Goal: Information Seeking & Learning: Learn about a topic

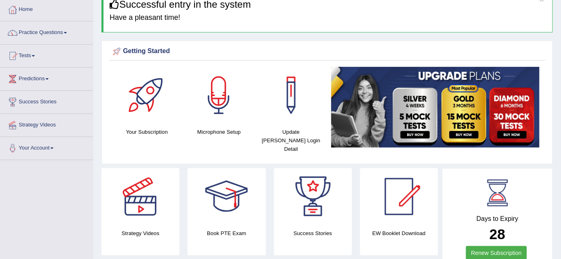
scroll to position [25, 0]
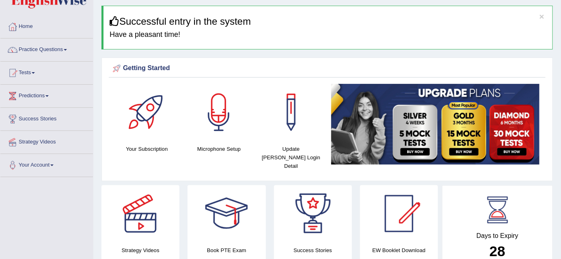
click at [67, 49] on span at bounding box center [65, 50] width 3 height 2
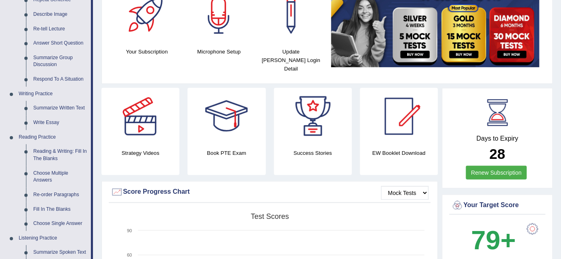
scroll to position [127, 0]
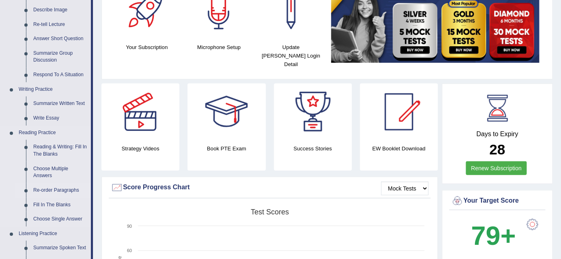
click at [52, 192] on link "Re-order Paragraphs" at bounding box center [60, 191] width 61 height 15
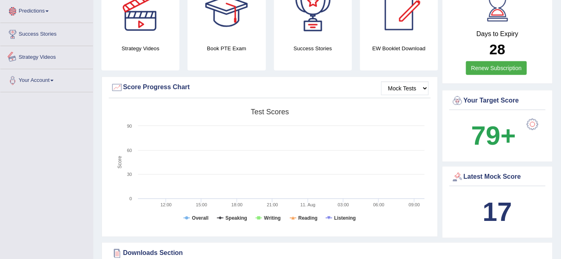
scroll to position [262, 0]
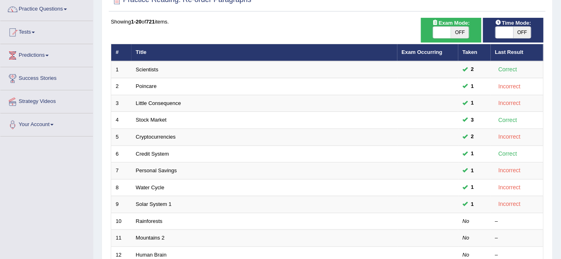
scroll to position [67, 0]
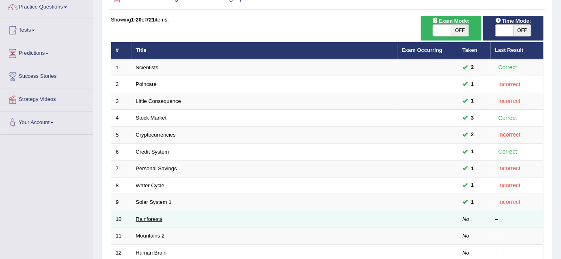
click at [141, 216] on link "Rainforests" at bounding box center [149, 219] width 27 height 6
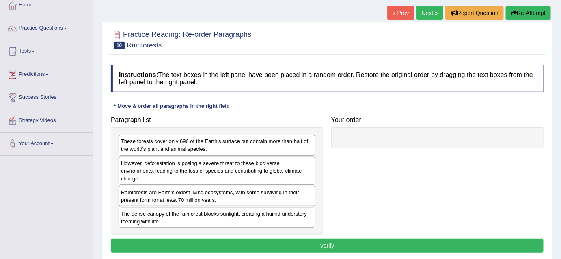
scroll to position [50, 0]
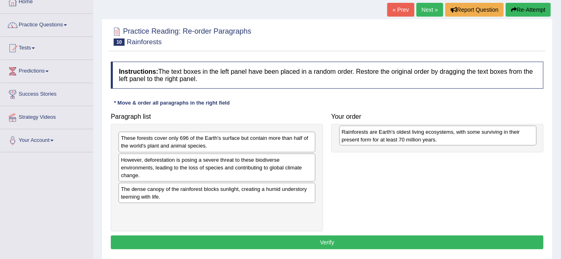
drag, startPoint x: 158, startPoint y: 195, endPoint x: 379, endPoint y: 138, distance: 227.7
click at [379, 138] on div "Rainforests are Earth's oldest living ecosystems, with some surviving in their …" at bounding box center [437, 136] width 197 height 20
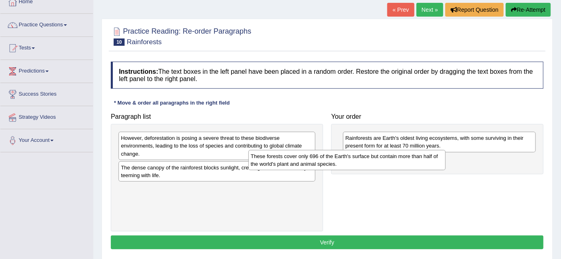
drag, startPoint x: 244, startPoint y: 141, endPoint x: 375, endPoint y: 159, distance: 132.0
click at [375, 159] on div "These forests cover only 696 of the Earth's surface but contain more than half …" at bounding box center [347, 160] width 197 height 20
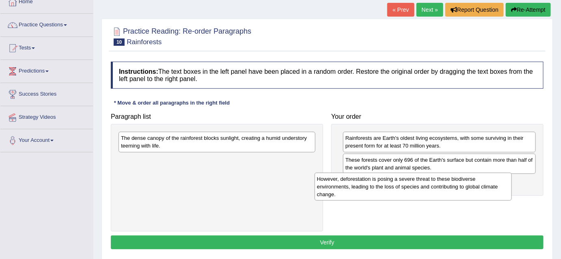
drag, startPoint x: 239, startPoint y: 149, endPoint x: 437, endPoint y: 189, distance: 201.3
click at [437, 189] on div "However, deforestation is posing a severe threat to these biodiverse environmen…" at bounding box center [413, 187] width 197 height 28
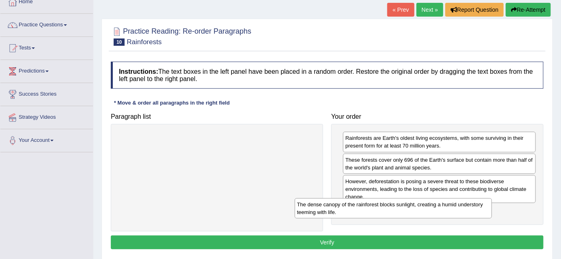
drag, startPoint x: 233, startPoint y: 145, endPoint x: 411, endPoint y: 211, distance: 189.8
click at [411, 211] on div "The dense canopy of the rainforest blocks sunlight, creating a humid understory…" at bounding box center [393, 209] width 197 height 20
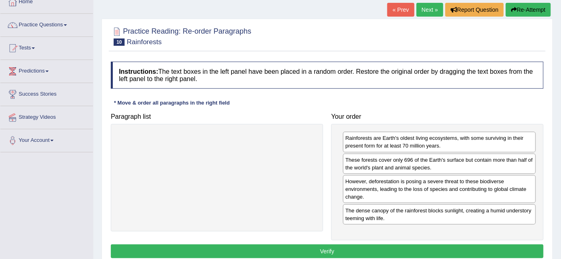
click at [336, 245] on button "Verify" at bounding box center [327, 252] width 433 height 14
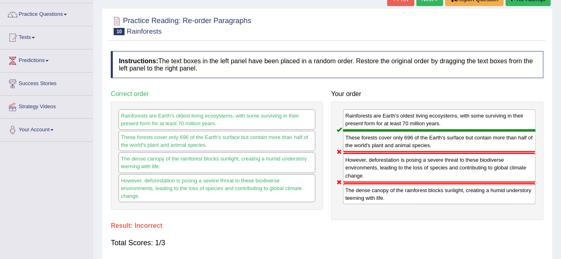
scroll to position [0, 0]
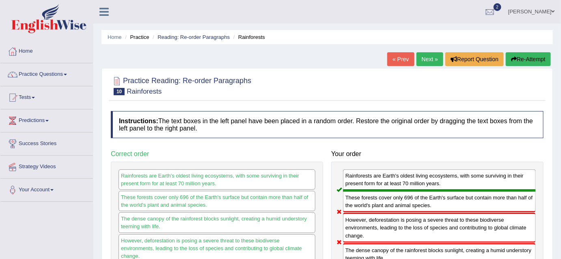
click at [428, 63] on link "Next »" at bounding box center [430, 59] width 27 height 14
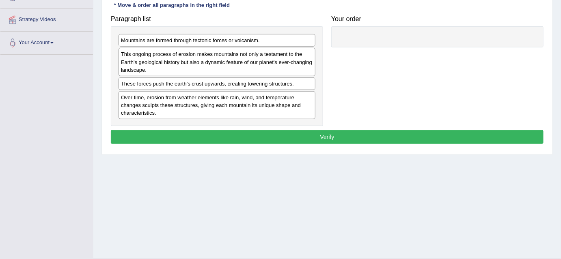
scroll to position [146, 0]
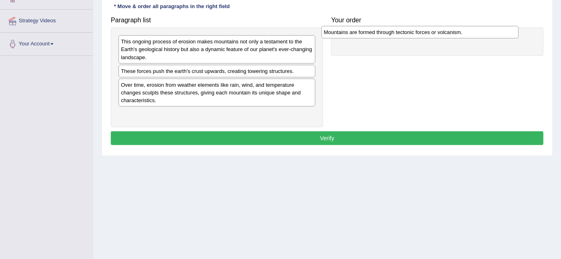
drag, startPoint x: 150, startPoint y: 43, endPoint x: 356, endPoint y: 35, distance: 205.7
click at [356, 35] on div "Mountains are formed through tectonic forces or volcanism." at bounding box center [420, 32] width 197 height 13
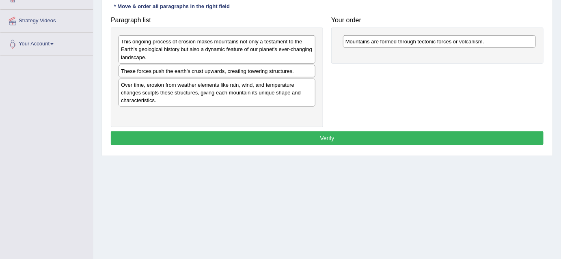
click at [164, 79] on div "Over time, erosion from weather elements like rain, wind, and temperature chang…" at bounding box center [217, 93] width 197 height 28
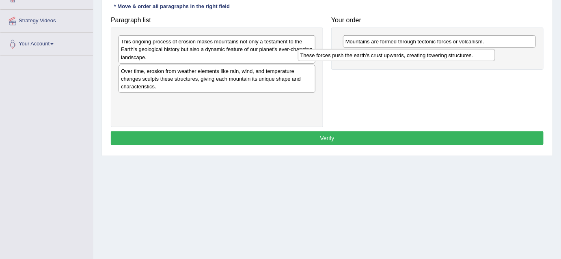
drag, startPoint x: 164, startPoint y: 71, endPoint x: 344, endPoint y: 56, distance: 180.2
click at [344, 56] on div "These forces push the earth's crust upwards, creating towering structures." at bounding box center [396, 55] width 197 height 13
click at [202, 70] on div "Over time, erosion from weather elements like rain, wind, and temperature chang…" at bounding box center [217, 79] width 197 height 28
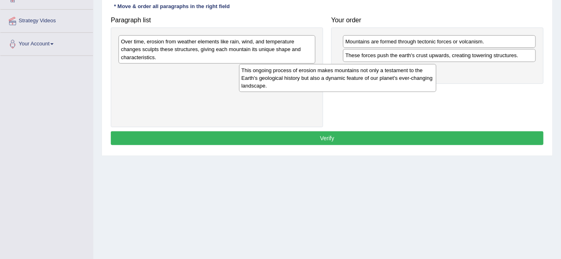
drag, startPoint x: 212, startPoint y: 46, endPoint x: 334, endPoint y: 75, distance: 125.9
click at [334, 75] on div "This ongoing process of erosion makes mountains not only a testament to the Ear…" at bounding box center [337, 78] width 197 height 28
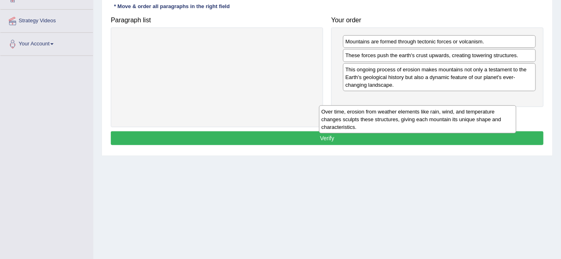
drag, startPoint x: 174, startPoint y: 50, endPoint x: 376, endPoint y: 119, distance: 213.2
click at [376, 119] on div "Over time, erosion from weather elements like rain, wind, and temperature chang…" at bounding box center [417, 120] width 197 height 28
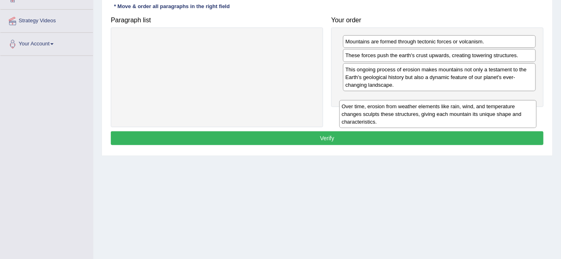
drag, startPoint x: 301, startPoint y: 52, endPoint x: 521, endPoint y: 115, distance: 228.8
click at [521, 115] on div "Over time, erosion from weather elements like rain, wind, and temperature chang…" at bounding box center [437, 114] width 197 height 28
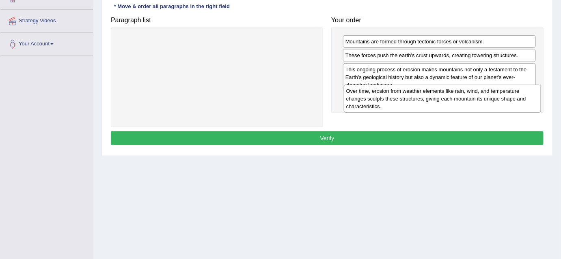
drag, startPoint x: 304, startPoint y: 57, endPoint x: 530, endPoint y: 108, distance: 231.4
click at [530, 108] on div "Over time, erosion from weather elements like rain, wind, and temperature chang…" at bounding box center [442, 99] width 197 height 28
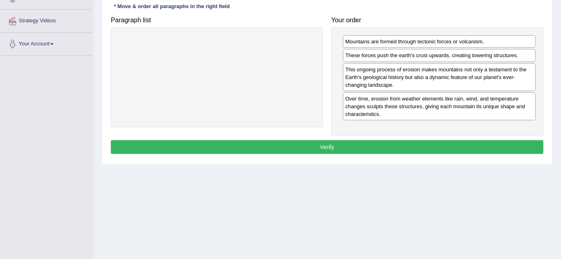
click at [339, 145] on button "Verify" at bounding box center [327, 148] width 433 height 14
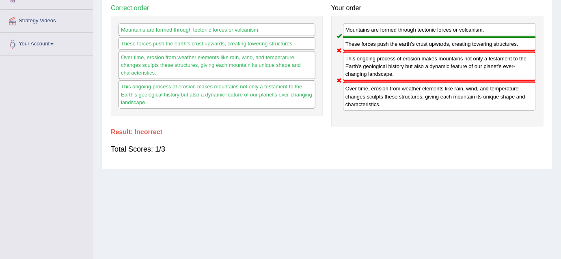
scroll to position [0, 0]
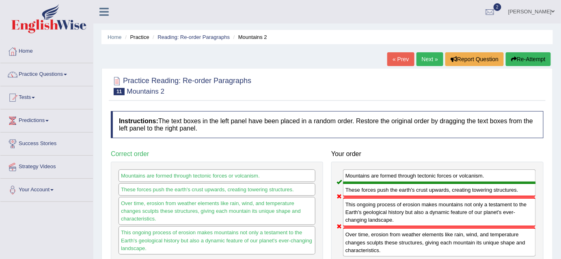
click at [429, 54] on link "Next »" at bounding box center [430, 59] width 27 height 14
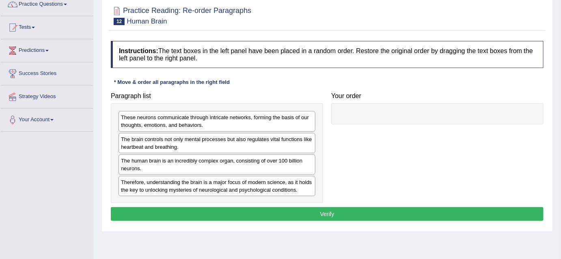
scroll to position [71, 0]
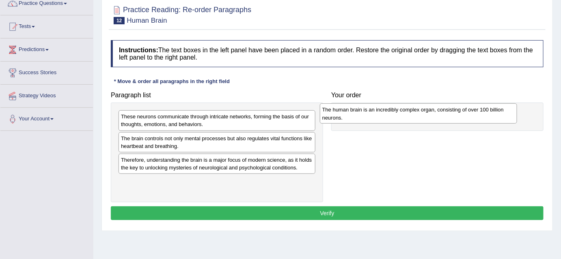
drag, startPoint x: 148, startPoint y: 164, endPoint x: 350, endPoint y: 115, distance: 207.3
click at [350, 115] on div "The human brain is an incredibly complex organ, consisting of over 100 billion …" at bounding box center [418, 114] width 197 height 20
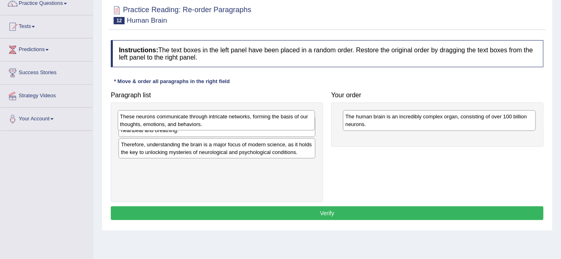
click at [259, 124] on div "These neurons communicate through intricate networks, forming the basis of our …" at bounding box center [216, 120] width 197 height 20
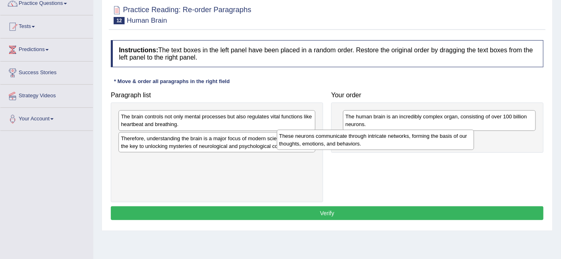
drag, startPoint x: 214, startPoint y: 124, endPoint x: 372, endPoint y: 143, distance: 159.5
click at [372, 143] on div "These neurons communicate through intricate networks, forming the basis of our …" at bounding box center [375, 140] width 197 height 20
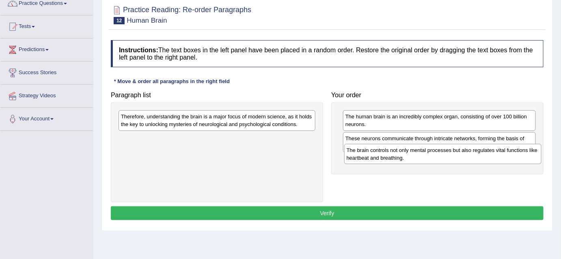
drag, startPoint x: 154, startPoint y: 120, endPoint x: 378, endPoint y: 156, distance: 227.4
click at [378, 156] on div "The brain controls not only mental processes but also regulates vital functions…" at bounding box center [442, 154] width 197 height 20
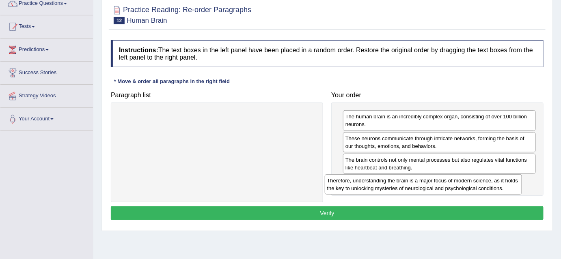
drag, startPoint x: 229, startPoint y: 119, endPoint x: 436, endPoint y: 180, distance: 216.0
click at [436, 180] on div "Therefore, understanding the brain is a major focus of modern science, as it ho…" at bounding box center [423, 185] width 197 height 20
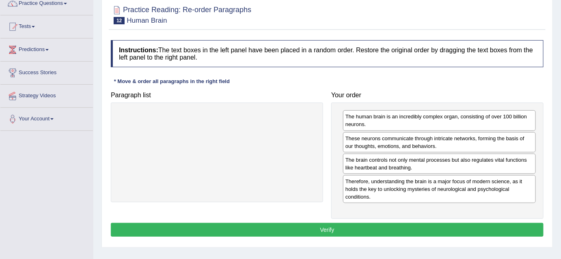
click at [311, 226] on button "Verify" at bounding box center [327, 230] width 433 height 14
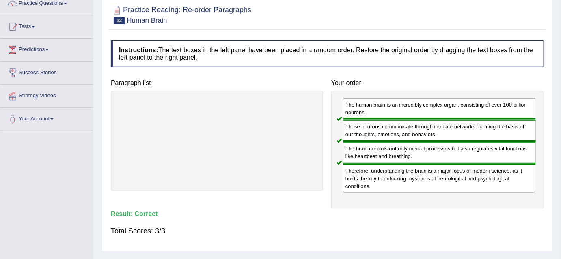
scroll to position [0, 0]
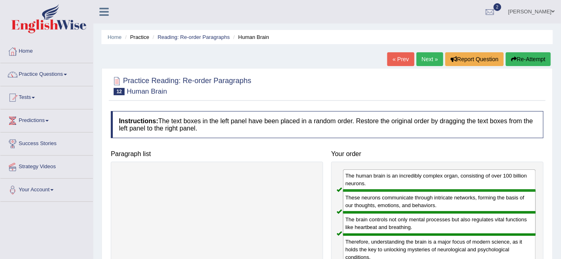
click at [428, 57] on link "Next »" at bounding box center [430, 59] width 27 height 14
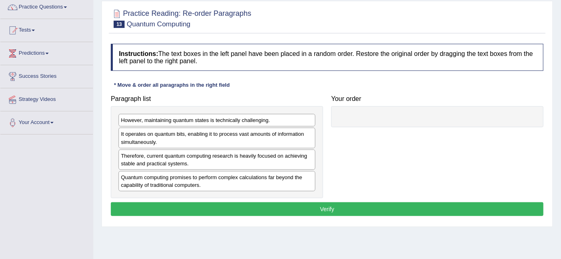
scroll to position [68, 0]
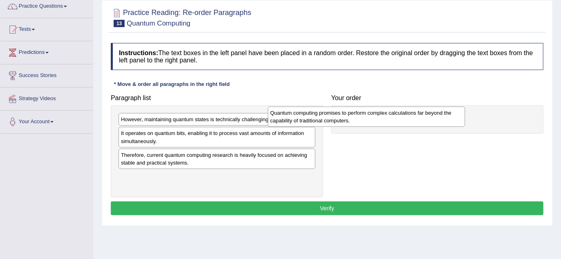
drag, startPoint x: 197, startPoint y: 178, endPoint x: 351, endPoint y: 114, distance: 166.6
click at [351, 114] on div "Quantum computing promises to perform complex calculations far beyond the capab…" at bounding box center [366, 117] width 197 height 20
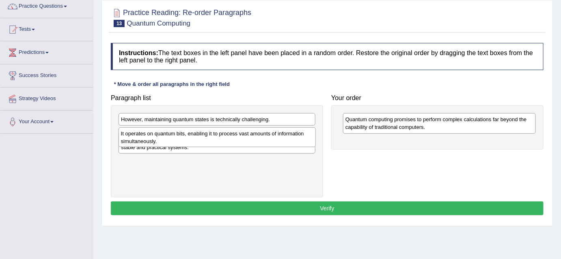
click at [167, 138] on div "It operates on quantum bits, enabling it to process vast amounts of information…" at bounding box center [217, 138] width 197 height 20
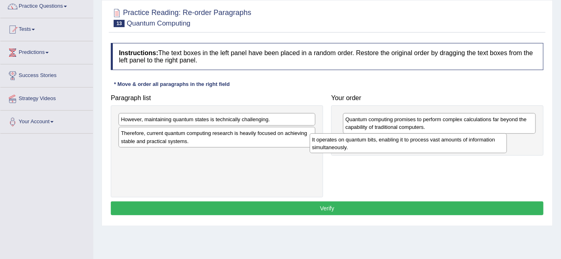
drag, startPoint x: 171, startPoint y: 138, endPoint x: 362, endPoint y: 145, distance: 191.4
click at [362, 145] on div "It operates on quantum bits, enabling it to process vast amounts of information…" at bounding box center [408, 144] width 197 height 20
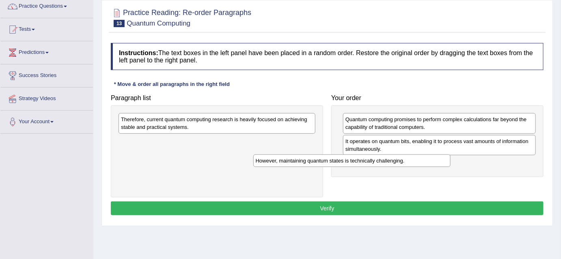
drag, startPoint x: 243, startPoint y: 122, endPoint x: 283, endPoint y: 115, distance: 41.3
click at [283, 155] on div "However, maintaining quantum states is technically challenging." at bounding box center [351, 161] width 197 height 13
drag, startPoint x: 280, startPoint y: 121, endPoint x: 428, endPoint y: 161, distance: 152.6
click at [428, 161] on div "However, maintaining quantum states is technically challenging." at bounding box center [360, 159] width 197 height 13
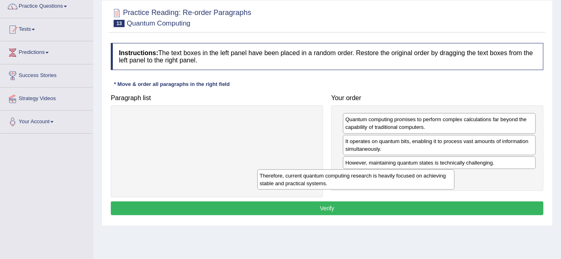
drag, startPoint x: 244, startPoint y: 117, endPoint x: 383, endPoint y: 173, distance: 149.9
click at [383, 173] on div "Therefore, current quantum computing research is heavily focused on achieving s…" at bounding box center [355, 180] width 197 height 20
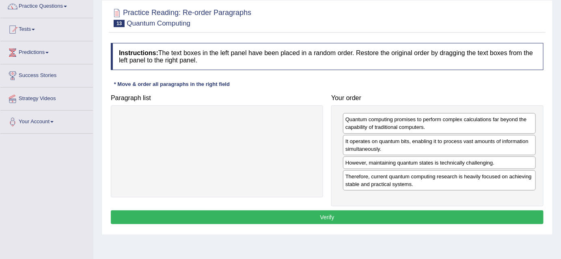
click at [311, 214] on button "Verify" at bounding box center [327, 218] width 433 height 14
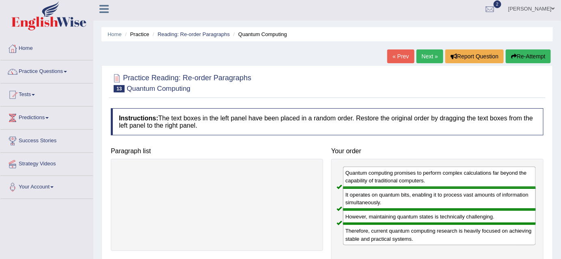
scroll to position [0, 0]
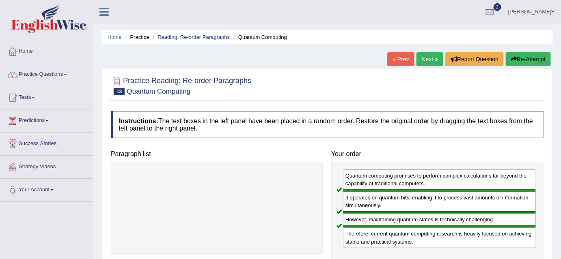
click at [423, 56] on link "Next »" at bounding box center [430, 59] width 27 height 14
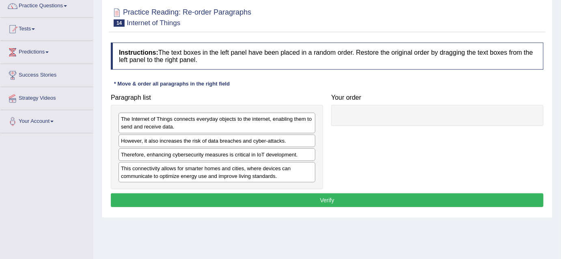
scroll to position [71, 0]
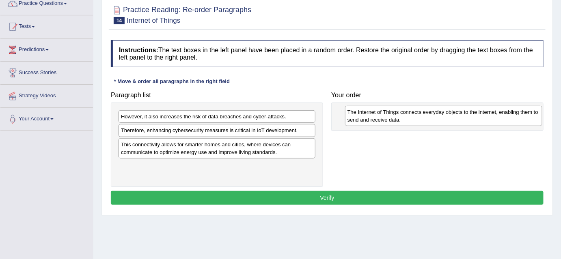
drag, startPoint x: 157, startPoint y: 119, endPoint x: 384, endPoint y: 115, distance: 226.6
click at [384, 115] on div "The Internet of Things connects everyday objects to the internet, enabling them…" at bounding box center [443, 116] width 197 height 20
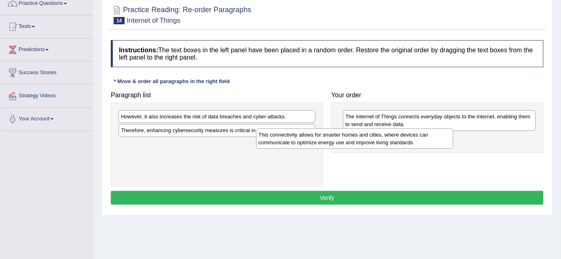
drag, startPoint x: 285, startPoint y: 151, endPoint x: 424, endPoint y: 142, distance: 139.2
click at [424, 142] on div "This connectivity allows for smarter homes and cities, where devices can commun…" at bounding box center [354, 139] width 197 height 20
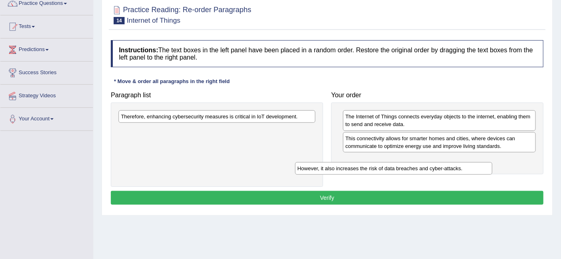
drag, startPoint x: 268, startPoint y: 118, endPoint x: 452, endPoint y: 162, distance: 188.5
click at [452, 162] on div "However, it also increases the risk of data breaches and cyber-attacks." at bounding box center [393, 168] width 197 height 13
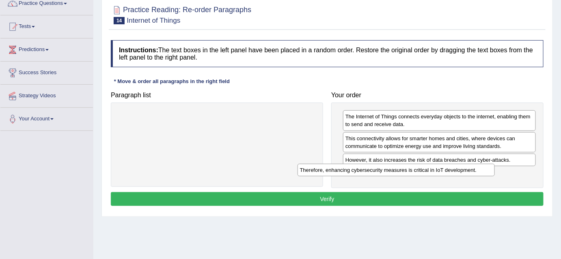
drag, startPoint x: 277, startPoint y: 117, endPoint x: 456, endPoint y: 170, distance: 186.8
click at [456, 170] on div "Therefore, enhancing cybersecurity measures is critical in IoT development." at bounding box center [396, 170] width 197 height 13
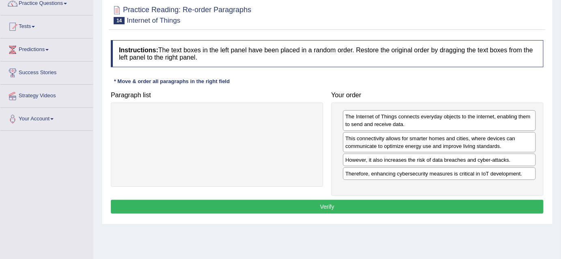
click at [329, 206] on button "Verify" at bounding box center [327, 207] width 433 height 14
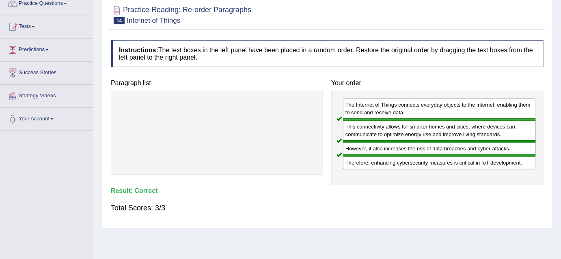
click at [52, 49] on link "Predictions" at bounding box center [46, 49] width 93 height 20
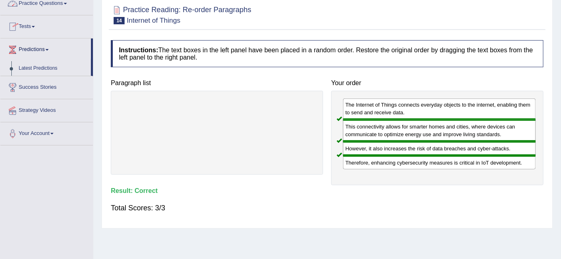
click at [67, 3] on span at bounding box center [65, 4] width 3 height 2
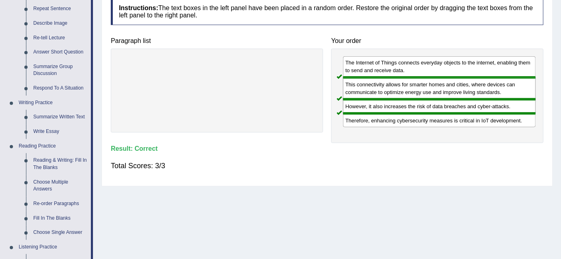
scroll to position [120, 0]
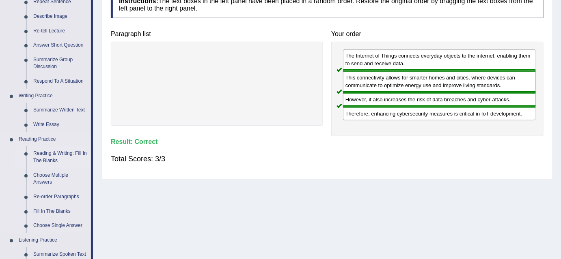
click at [61, 154] on link "Reading & Writing: Fill In The Blanks" at bounding box center [60, 158] width 61 height 22
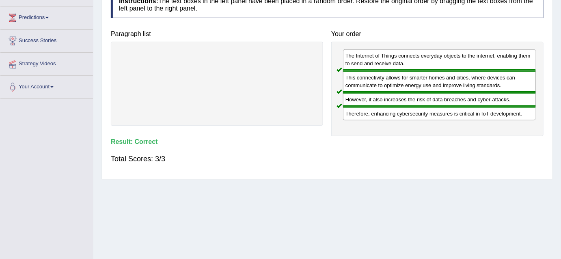
scroll to position [166, 0]
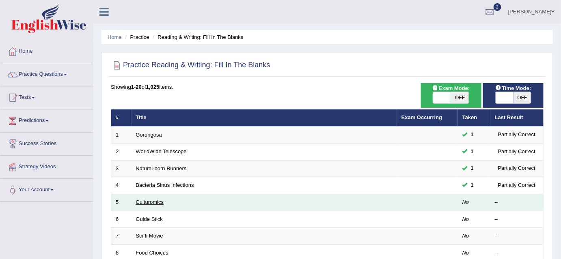
click at [147, 200] on link "Culturomics" at bounding box center [150, 202] width 28 height 6
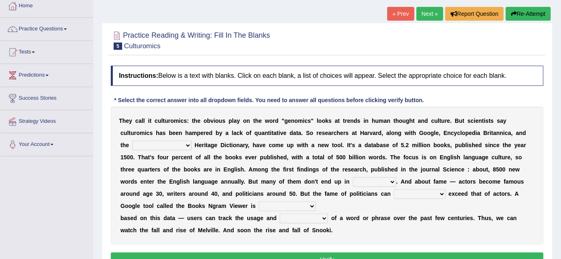
scroll to position [48, 0]
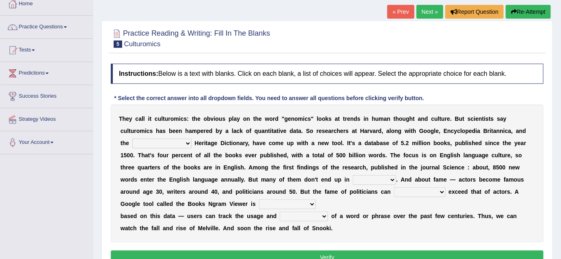
click at [183, 143] on select "Mettlesome Silicon [MEDICAL_DATA] American" at bounding box center [161, 144] width 59 height 10
select select "American"
click at [132, 139] on select "Mettlesome Silicon Acetaminophen American" at bounding box center [161, 144] width 59 height 10
click at [392, 180] on select "veterinaries fairies dictionaries smithies" at bounding box center [374, 180] width 43 height 10
select select "dictionaries"
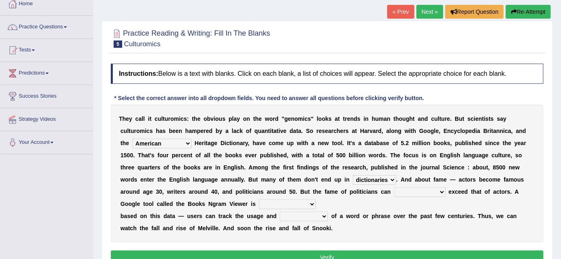
click at [353, 175] on select "veterinaries fairies dictionaries smithies" at bounding box center [374, 180] width 43 height 10
click at [441, 189] on select "intelligibly eventually venturesomely preferably" at bounding box center [420, 193] width 52 height 10
select select "eventually"
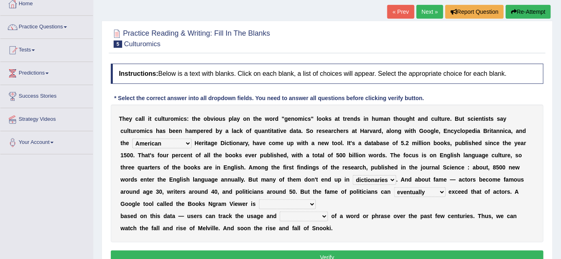
click at [394, 188] on select "intelligibly eventually venturesomely preferably" at bounding box center [420, 193] width 52 height 10
click at [314, 204] on select "nonoccupational nonbreakable trainable available" at bounding box center [287, 205] width 57 height 10
select select "trainable"
click at [259, 200] on select "nonoccupational nonbreakable trainable available" at bounding box center [287, 205] width 57 height 10
click at [324, 215] on select "frequency derisory drearily inappreciably" at bounding box center [304, 217] width 48 height 10
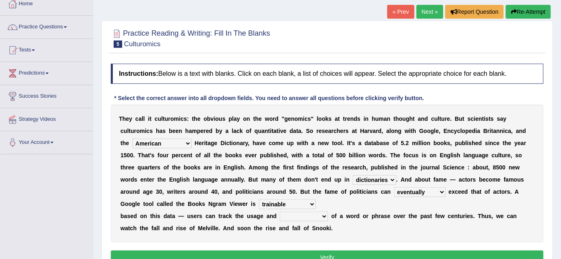
select select "frequency"
click at [280, 212] on select "frequency derisory drearily inappreciably" at bounding box center [304, 217] width 48 height 10
click at [334, 254] on button "Verify" at bounding box center [327, 258] width 433 height 14
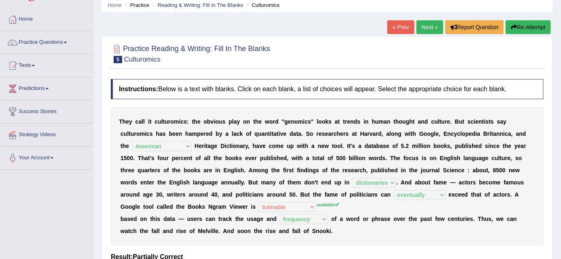
scroll to position [27, 0]
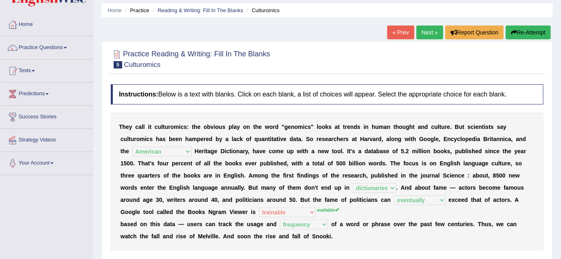
click at [425, 31] on link "Next »" at bounding box center [430, 33] width 27 height 14
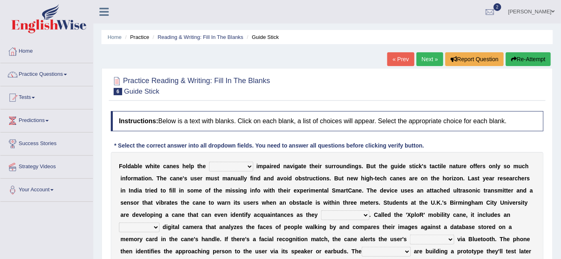
click at [249, 167] on select "felicity insensitivity visually malleability" at bounding box center [231, 167] width 44 height 10
select select "visually"
click at [209, 162] on select "felicity insensitivity visually malleability" at bounding box center [231, 167] width 44 height 10
click at [365, 215] on select "likelihood throat northernmost approach" at bounding box center [345, 216] width 48 height 10
select select "approach"
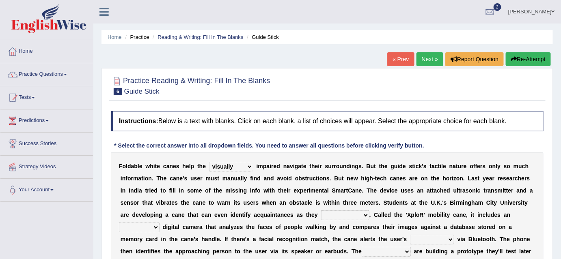
click at [321, 211] on select "likelihood throat northernmost approach" at bounding box center [345, 216] width 48 height 10
click at [155, 228] on select "untested embedded deadest skinhead" at bounding box center [139, 228] width 41 height 10
select select "embedded"
click at [119, 223] on select "untested embedded deadest skinhead" at bounding box center [139, 228] width 41 height 10
click at [450, 239] on select "waterborne alone smartphone postpone" at bounding box center [432, 240] width 44 height 10
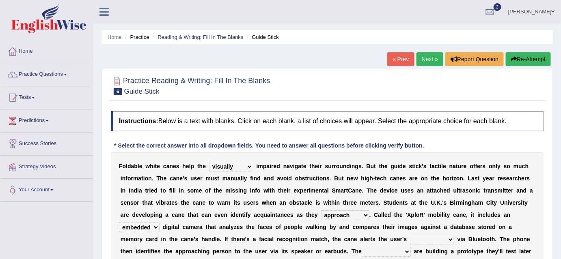
select select "smartphone"
click at [410, 235] on select "waterborne alone smartphone postpone" at bounding box center [432, 240] width 44 height 10
drag, startPoint x: 197, startPoint y: 253, endPoint x: 184, endPoint y: 249, distance: 13.5
click at [184, 249] on div "F o l d a b l e w h i t e c a n e s h e l p t h e felicity insensitivity visual…" at bounding box center [327, 221] width 433 height 138
click at [408, 252] on select "jurisprudence bootless students jukebox" at bounding box center [386, 252] width 49 height 10
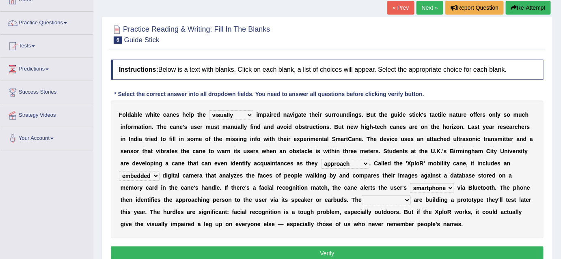
scroll to position [52, 0]
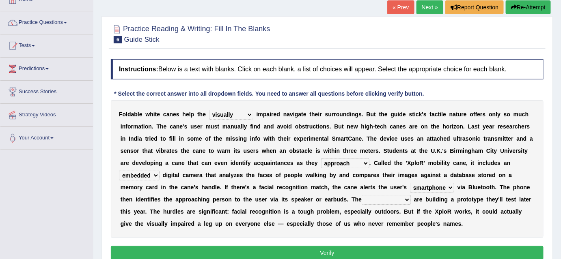
click at [406, 199] on select "jurisprudence bootless students jukebox" at bounding box center [386, 200] width 49 height 10
select select "students"
click at [362, 195] on select "jurisprudence bootless students jukebox" at bounding box center [386, 200] width 49 height 10
click at [352, 250] on button "Verify" at bounding box center [327, 253] width 433 height 14
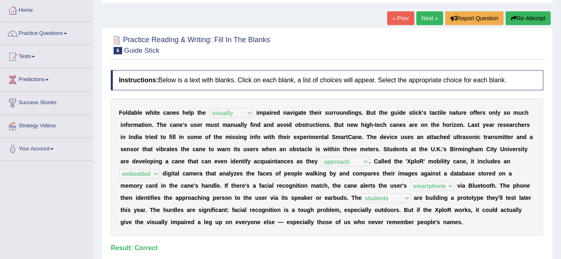
scroll to position [0, 0]
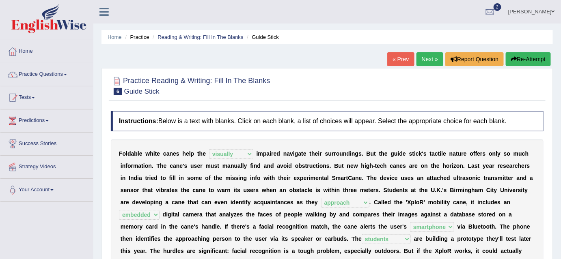
click at [426, 57] on link "Next »" at bounding box center [430, 59] width 27 height 14
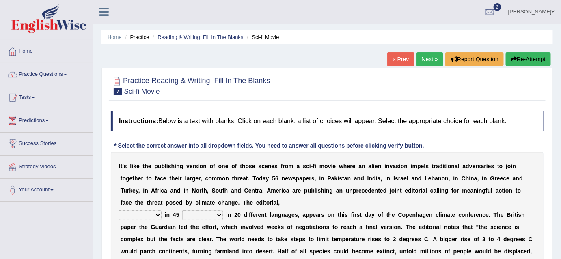
click at [159, 216] on select "published publicized burnished transmitted" at bounding box center [140, 216] width 43 height 10
select select "published"
click at [119, 211] on select "published publicized burnished transmitted" at bounding box center [140, 216] width 43 height 10
click at [218, 214] on select "clans countries continents terraces" at bounding box center [202, 216] width 41 height 10
click at [218, 215] on select "clans countries continents terraces" at bounding box center [202, 216] width 41 height 10
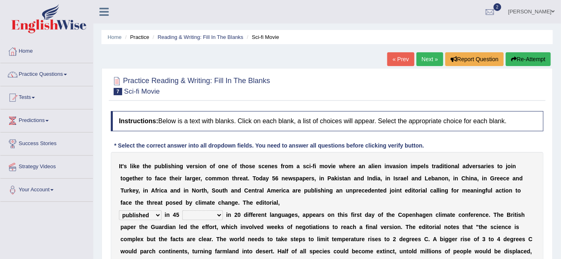
click at [218, 215] on select "clans countries continents terraces" at bounding box center [202, 216] width 41 height 10
select select "countries"
click at [182, 211] on select "clans countries continents terraces" at bounding box center [202, 216] width 41 height 10
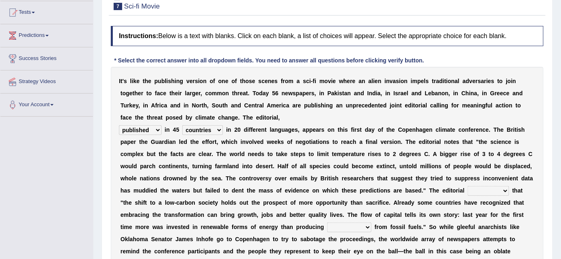
scroll to position [86, 0]
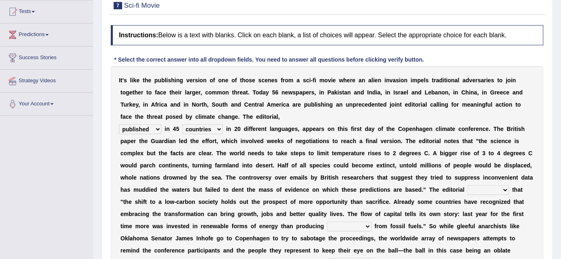
click at [503, 190] on select "modified protested recognized declined" at bounding box center [488, 191] width 41 height 10
click at [504, 189] on select "modified protested recognized declined" at bounding box center [488, 191] width 41 height 10
select select "recognized"
click at [468, 186] on select "modified protested recognized declined" at bounding box center [488, 191] width 41 height 10
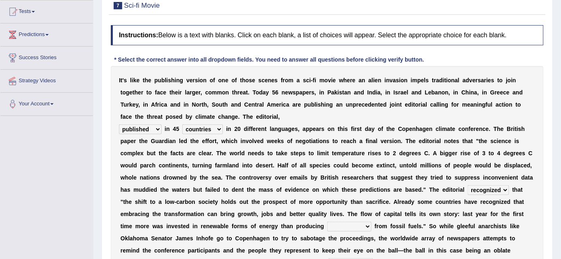
click at [482, 225] on b "n" at bounding box center [484, 226] width 4 height 6
click at [369, 226] on select "electricity indivisibility negativity significance" at bounding box center [349, 227] width 44 height 10
select select "electricity"
click at [327, 222] on select "electricity indivisibility negativity significance" at bounding box center [349, 227] width 44 height 10
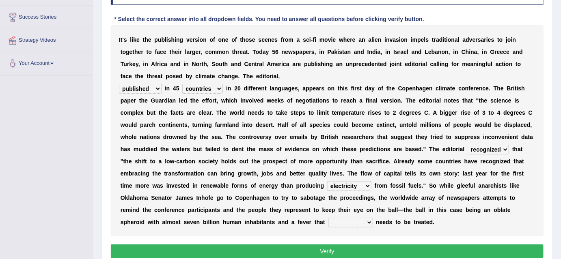
scroll to position [128, 0]
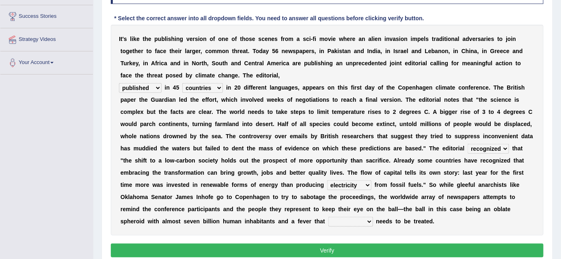
click at [368, 220] on select "solicitously desperately ephemerally peripherally" at bounding box center [351, 222] width 45 height 10
select select "desperately"
click at [329, 217] on select "solicitously desperately ephemerally peripherally" at bounding box center [351, 222] width 45 height 10
click at [375, 248] on button "Verify" at bounding box center [327, 251] width 433 height 14
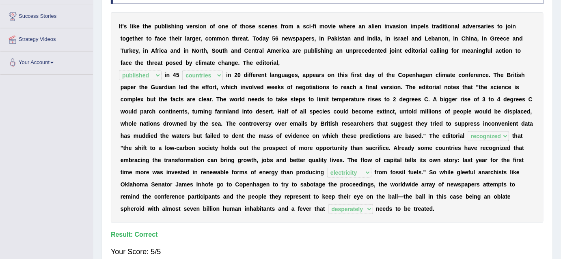
scroll to position [0, 0]
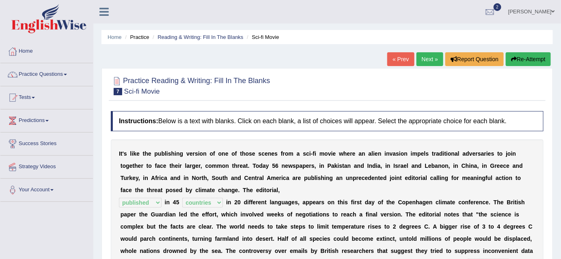
click at [429, 59] on link "Next »" at bounding box center [430, 59] width 27 height 14
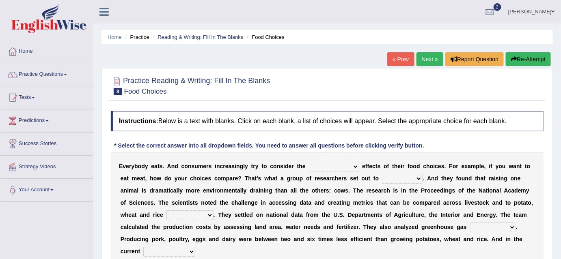
click at [355, 166] on select "spiritual economic environmental material" at bounding box center [334, 167] width 50 height 10
select select "economic"
click at [309, 162] on select "spiritual economic environmental material" at bounding box center [334, 167] width 50 height 10
click at [356, 166] on select "spiritual economic environmental material" at bounding box center [334, 167] width 50 height 10
click at [368, 181] on b "u" at bounding box center [367, 178] width 4 height 6
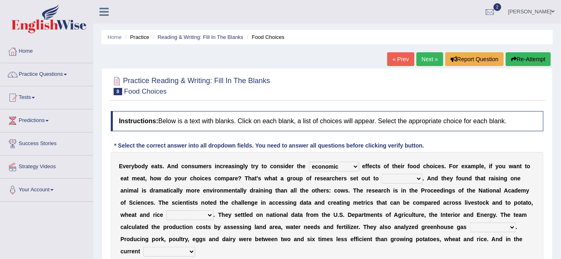
click at [420, 178] on select "exemplify squander discover purchase" at bounding box center [402, 179] width 41 height 10
select select "purchase"
click at [382, 174] on select "exemplify squander discover purchase" at bounding box center [402, 179] width 41 height 10
click at [210, 215] on select "production corruption consumption inventory" at bounding box center [189, 216] width 47 height 10
select select "consumption"
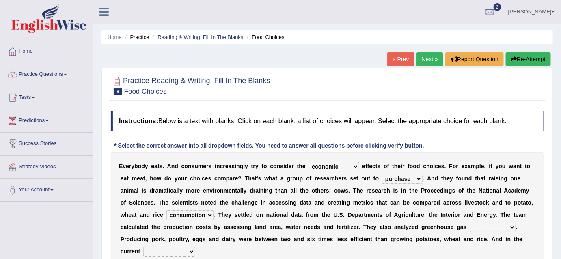
click at [166, 211] on select "production corruption consumption inventory" at bounding box center [189, 216] width 47 height 10
click at [511, 227] on select "conjectures manufacture emissions purification" at bounding box center [493, 228] width 46 height 10
select select "manufacture"
click at [470, 223] on select "conjectures manufacture emissions purification" at bounding box center [493, 228] width 46 height 10
click at [511, 224] on select "conjectures manufacture emissions purification" at bounding box center [493, 228] width 46 height 10
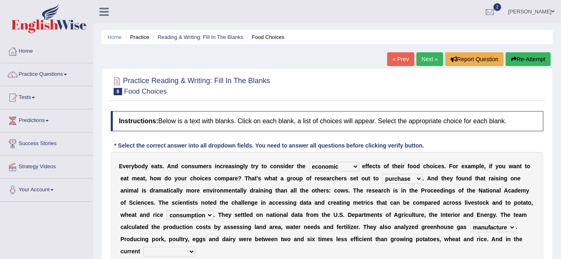
click at [470, 223] on select "conjectures manufacture emissions purification" at bounding box center [493, 228] width 46 height 10
click at [190, 253] on select "agricultural impalpable ungrammatical terminal" at bounding box center [169, 252] width 52 height 10
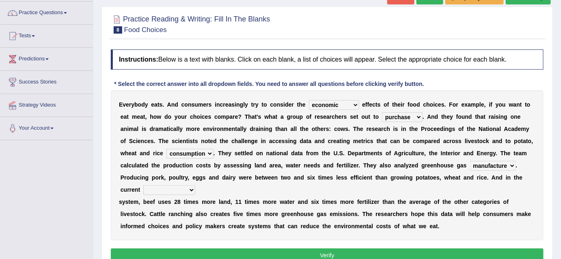
scroll to position [63, 0]
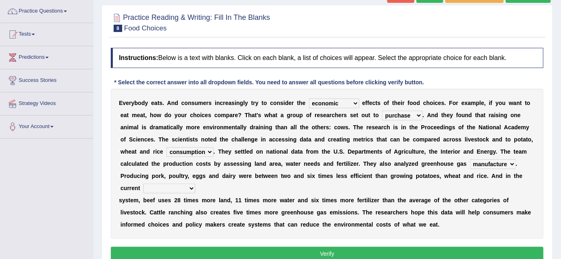
click at [191, 188] on select "agricultural impalpable ungrammatical terminal" at bounding box center [169, 189] width 52 height 10
select select "agricultural"
click at [143, 184] on select "agricultural impalpable ungrammatical terminal" at bounding box center [169, 189] width 52 height 10
click at [339, 251] on button "Verify" at bounding box center [327, 254] width 433 height 14
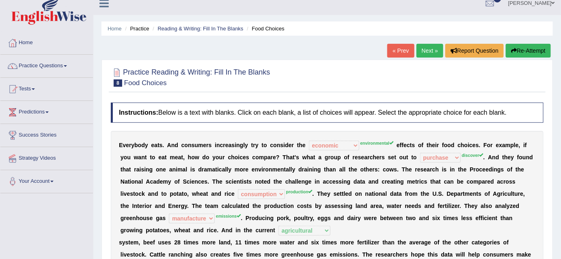
scroll to position [1, 0]
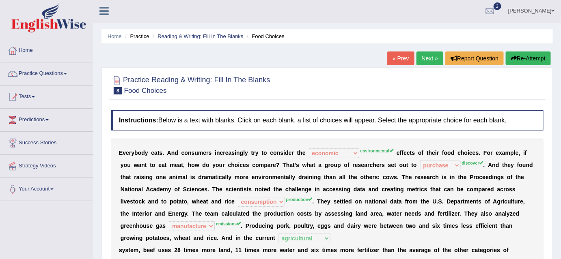
click at [418, 58] on link "Next »" at bounding box center [430, 59] width 27 height 14
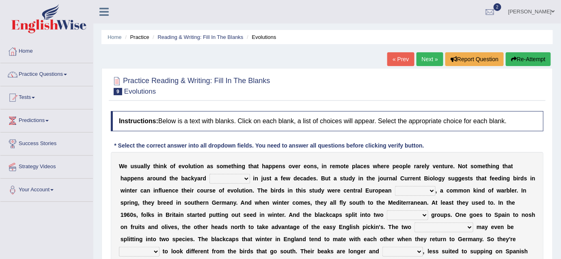
click at [246, 178] on select "beaver believer birdfeeder phonier" at bounding box center [230, 179] width 41 height 10
select select "believer"
click at [210, 174] on select "beaver believer birdfeeder phonier" at bounding box center [230, 179] width 41 height 10
click at [432, 189] on select "blackcaps pox flaps chats" at bounding box center [415, 191] width 41 height 10
click at [395, 186] on select "blackcaps pox flaps chats" at bounding box center [415, 191] width 41 height 10
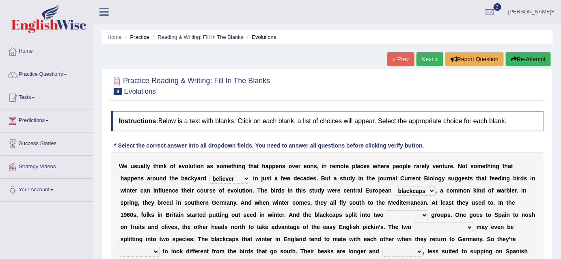
click at [432, 190] on select "blackcaps pox flaps chats" at bounding box center [415, 191] width 41 height 10
select select "flaps"
click at [395, 186] on select "blackcaps pox flaps chats" at bounding box center [415, 191] width 41 height 10
click at [406, 216] on select "distinct bit disconnect split" at bounding box center [407, 216] width 41 height 10
select select "distinct"
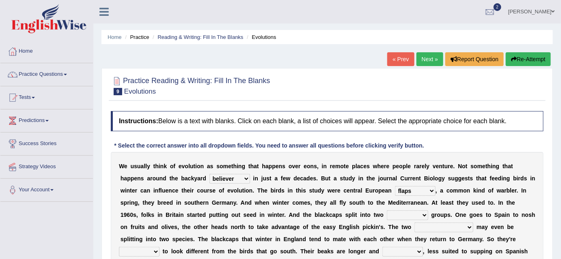
click at [387, 211] on select "distinct bit disconnect split" at bounding box center [407, 216] width 41 height 10
click at [462, 226] on select "elevators populations breakers contraindications" at bounding box center [444, 228] width 59 height 10
select select "elevators"
click at [415, 223] on select "elevators populations breakers contraindications" at bounding box center [444, 228] width 59 height 10
click at [160, 247] on select "starting blotting wanting padding" at bounding box center [139, 252] width 41 height 10
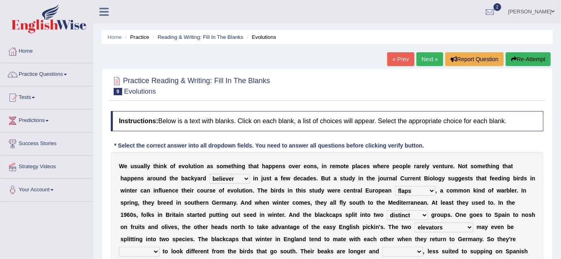
select select "wanting"
click at [160, 247] on select "starting blotting wanting padding" at bounding box center [139, 252] width 41 height 10
click at [383, 252] on select "freshwater spillover scheduler narrower" at bounding box center [403, 252] width 41 height 10
select select "scheduler"
click at [383, 247] on select "freshwater spillover scheduler narrower" at bounding box center [403, 252] width 41 height 10
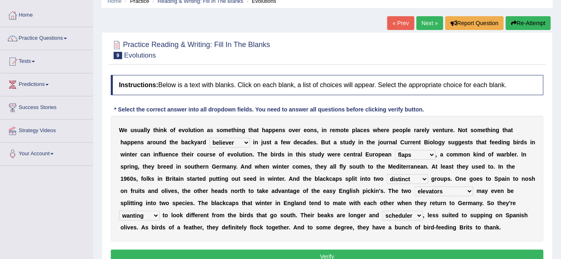
scroll to position [38, 0]
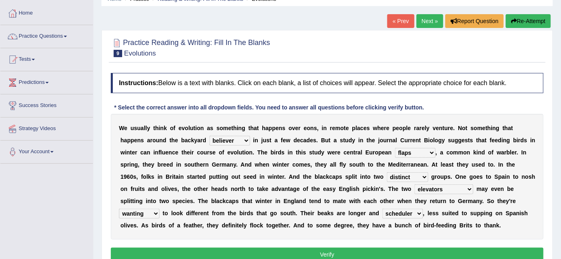
click at [363, 248] on button "Verify" at bounding box center [327, 255] width 433 height 14
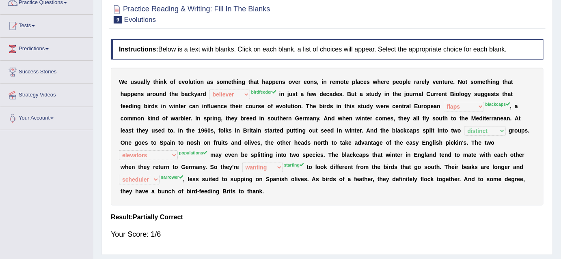
scroll to position [71, 0]
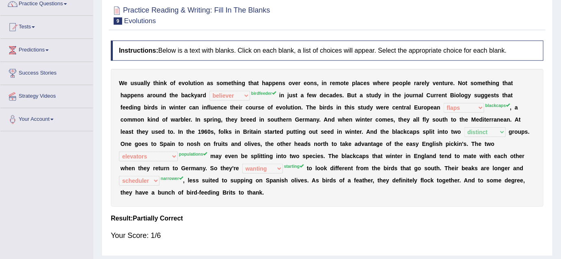
click at [322, 119] on div "W e u s u a l l y t h i n k o f e v o l u t i o n a s s o m e t h i n g t h a t…" at bounding box center [327, 138] width 433 height 138
